Goal: Task Accomplishment & Management: Manage account settings

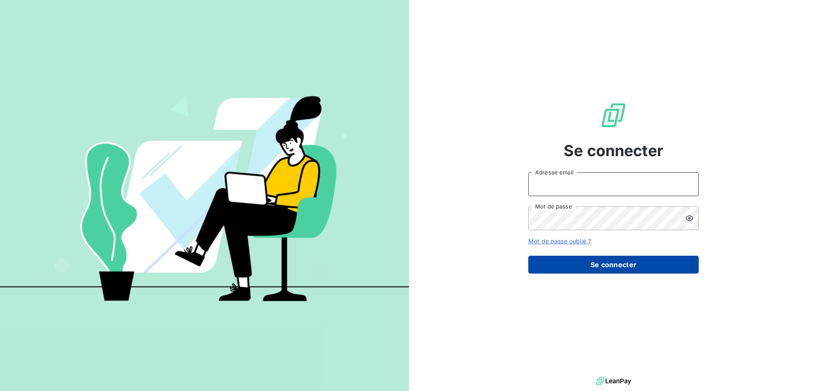
type input "[EMAIL_ADDRESS][PERSON_NAME][DOMAIN_NAME]"
click at [590, 266] on button "Se connecter" at bounding box center [613, 265] width 170 height 18
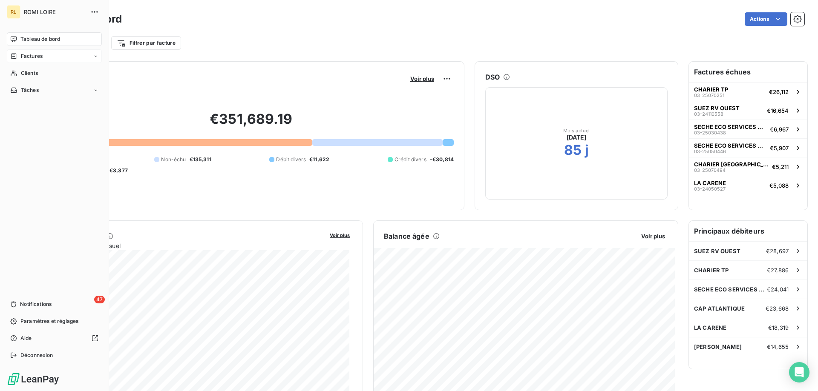
click at [88, 56] on div "Factures" at bounding box center [54, 56] width 95 height 14
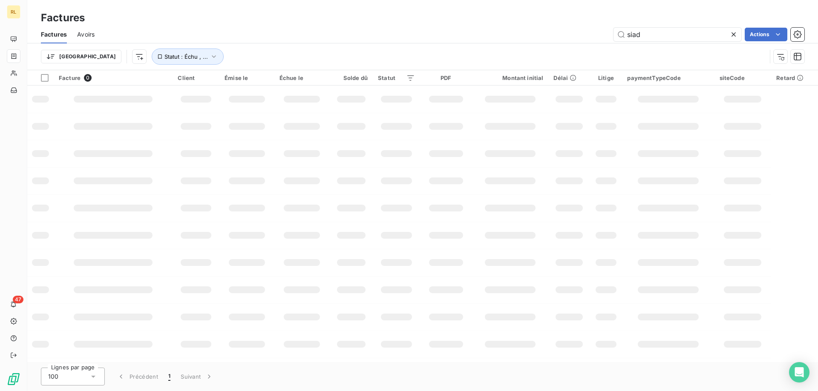
drag, startPoint x: 648, startPoint y: 36, endPoint x: 612, endPoint y: 42, distance: 37.2
click at [612, 42] on div "Factures Avoirs siad Actions" at bounding box center [422, 35] width 791 height 18
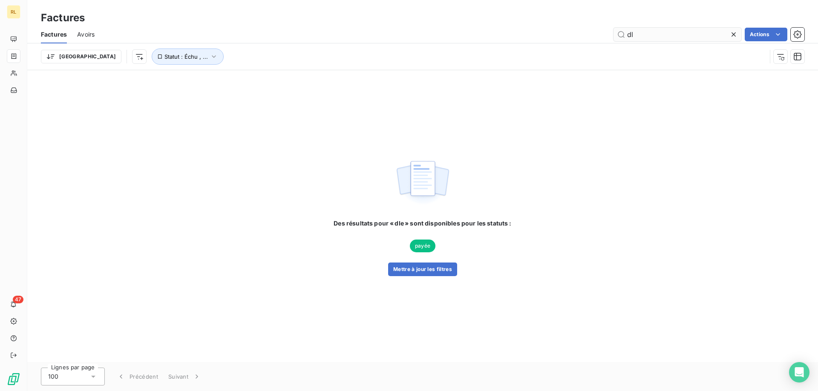
type input "d"
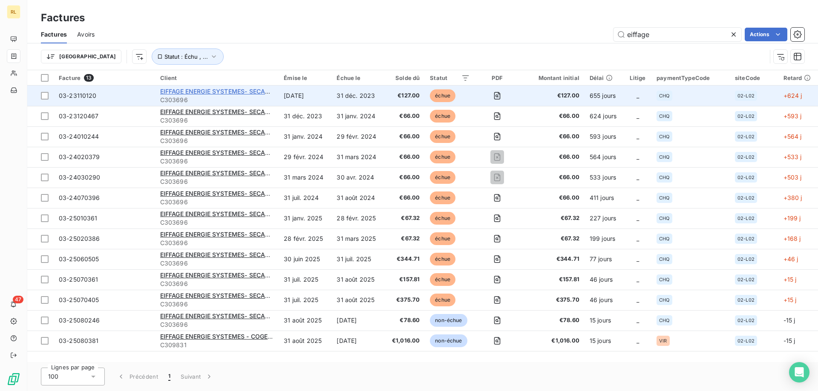
type input "eiffage"
click at [219, 93] on span "EIFFAGE ENERGIE SYSTEMES- SECAUTO" at bounding box center [219, 91] width 118 height 7
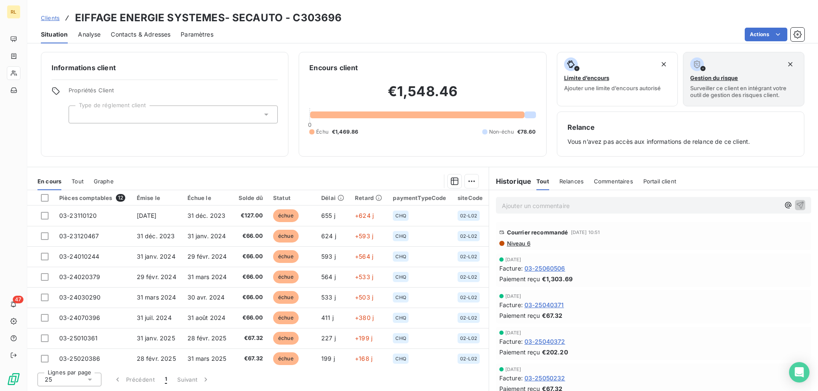
click at [48, 20] on span "Clients" at bounding box center [50, 17] width 19 height 7
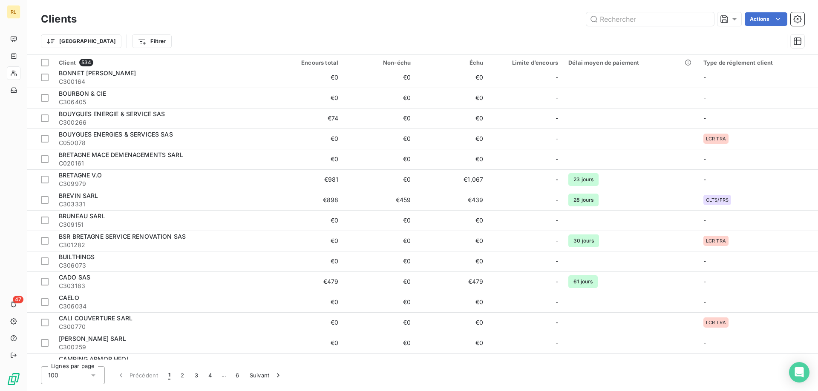
scroll to position [1755, 0]
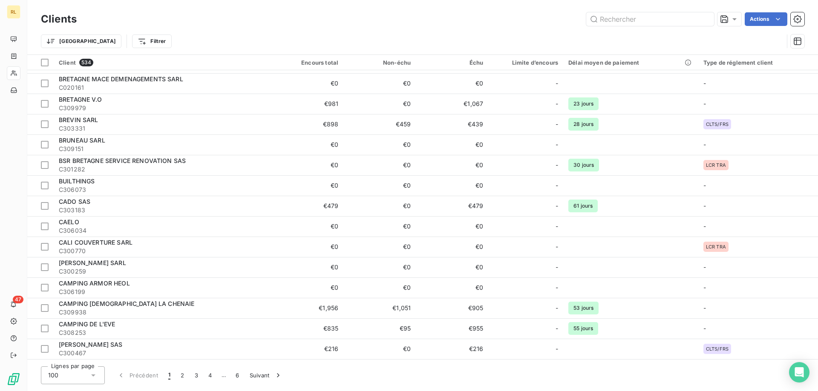
click at [98, 377] on div "100" at bounding box center [73, 376] width 64 height 18
click at [89, 358] on li "100" at bounding box center [73, 357] width 64 height 15
click at [184, 378] on button "2" at bounding box center [182, 376] width 14 height 18
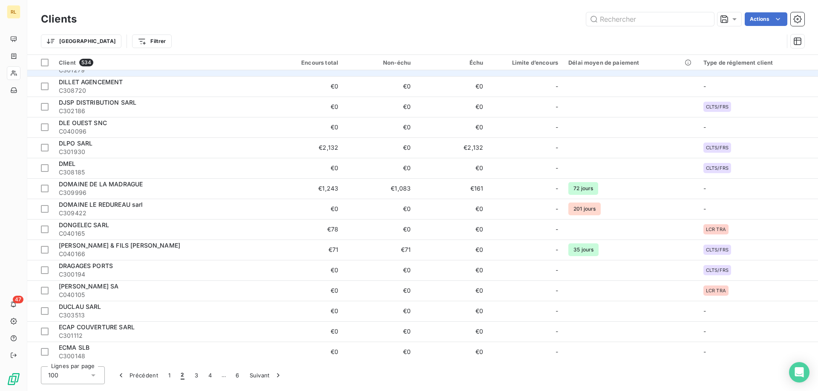
scroll to position [1585, 0]
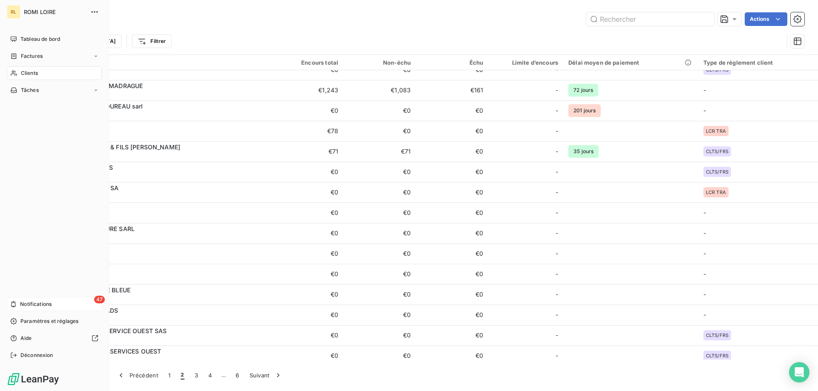
click at [9, 301] on div "47 Notifications" at bounding box center [54, 305] width 95 height 14
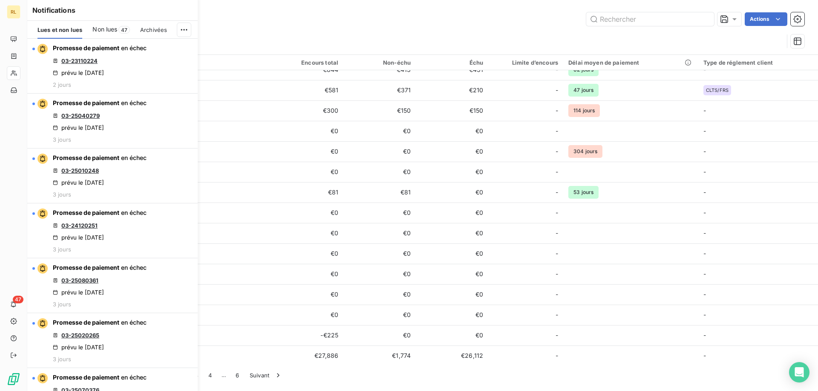
scroll to position [0, 0]
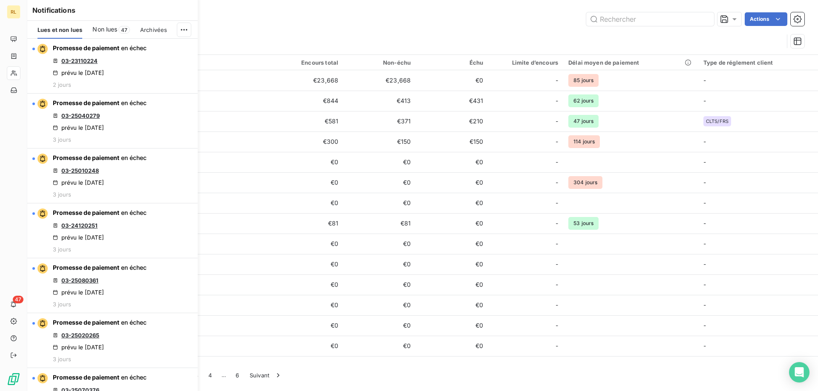
click at [102, 30] on span "Non lues" at bounding box center [104, 29] width 25 height 9
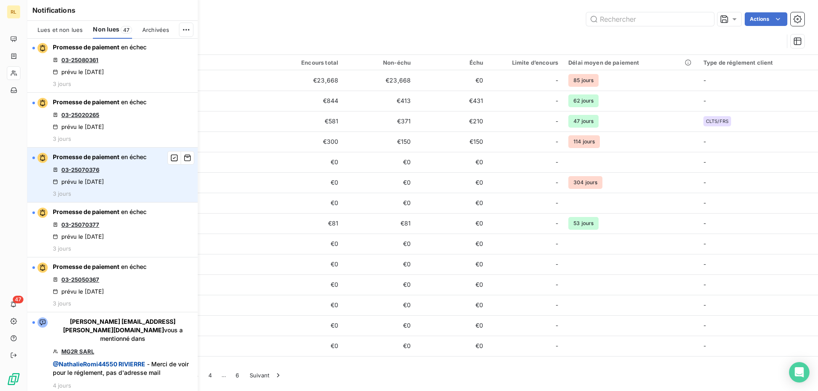
scroll to position [298, 0]
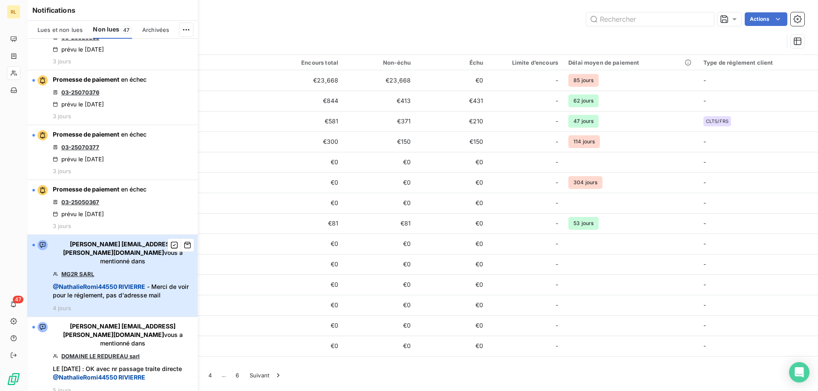
click at [127, 261] on div "[PERSON_NAME] [EMAIL_ADDRESS][PERSON_NAME][DOMAIN_NAME] vous a mentionné dans M…" at bounding box center [123, 276] width 140 height 72
